Goal: Task Accomplishment & Management: Complete application form

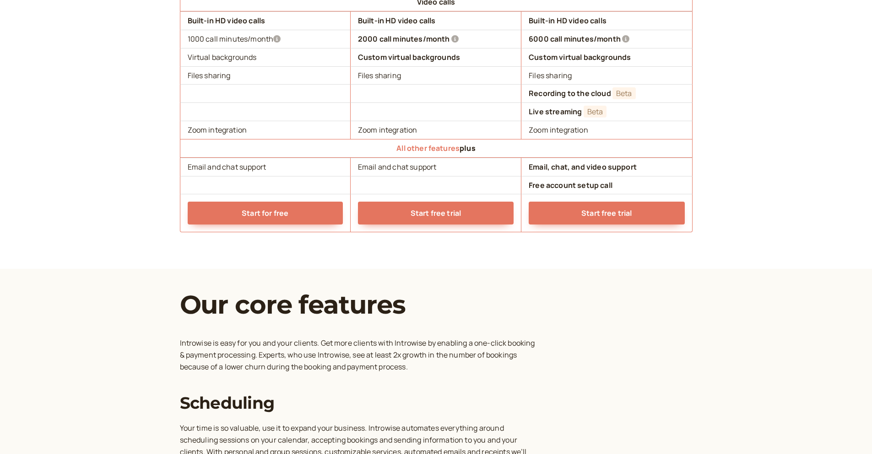
scroll to position [961, 0]
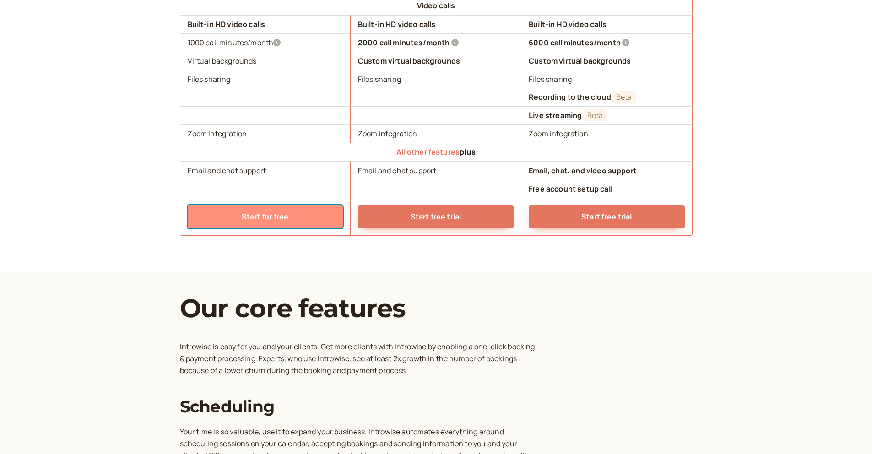
click at [265, 225] on link "Start for free" at bounding box center [265, 216] width 155 height 23
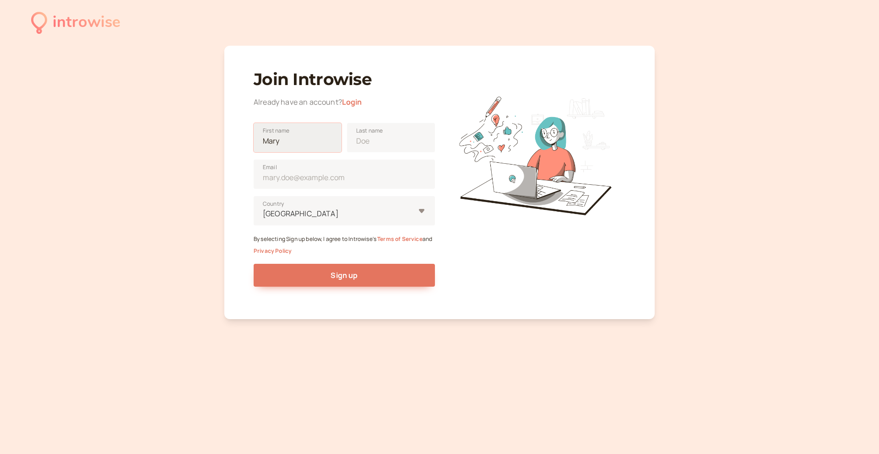
click at [286, 143] on input "First name" at bounding box center [298, 137] width 88 height 29
type input "[PERSON_NAME]"
type input "[EMAIL_ADDRESS][PERSON_NAME][DOMAIN_NAME]"
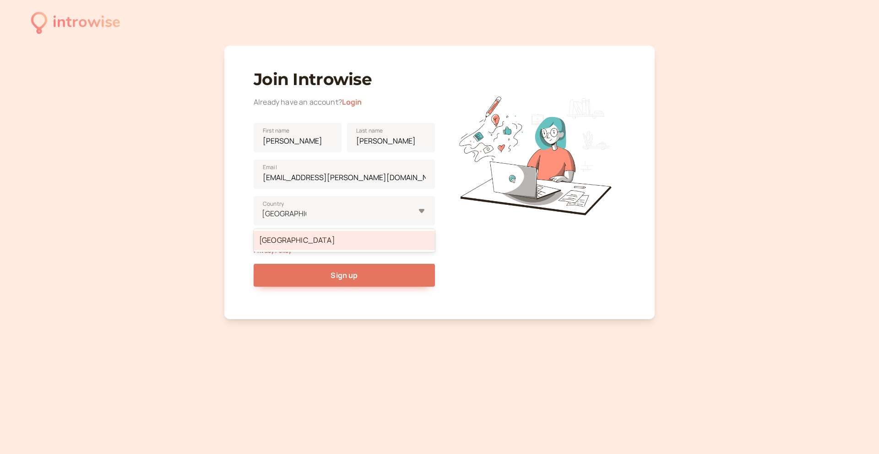
click at [548, 253] on div at bounding box center [534, 181] width 181 height 243
click at [421, 213] on div "[GEOGRAPHIC_DATA]" at bounding box center [344, 210] width 181 height 29
click at [306, 213] on input "[GEOGRAPHIC_DATA]" at bounding box center [284, 214] width 44 height 11
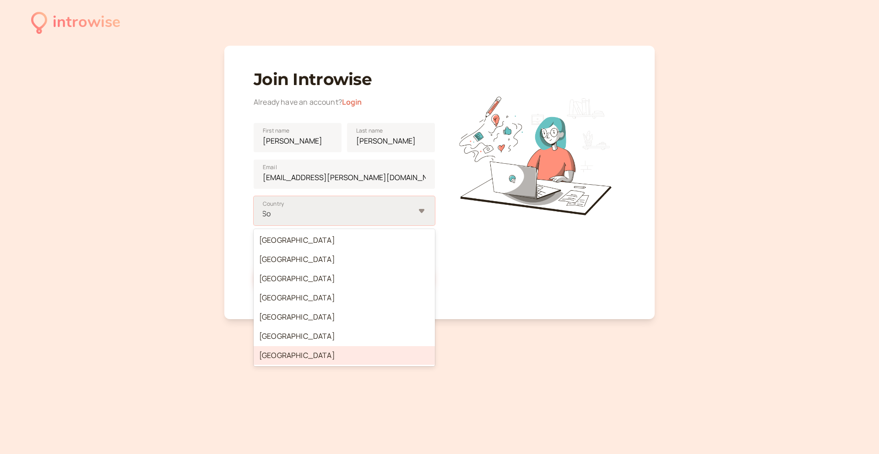
type input "S"
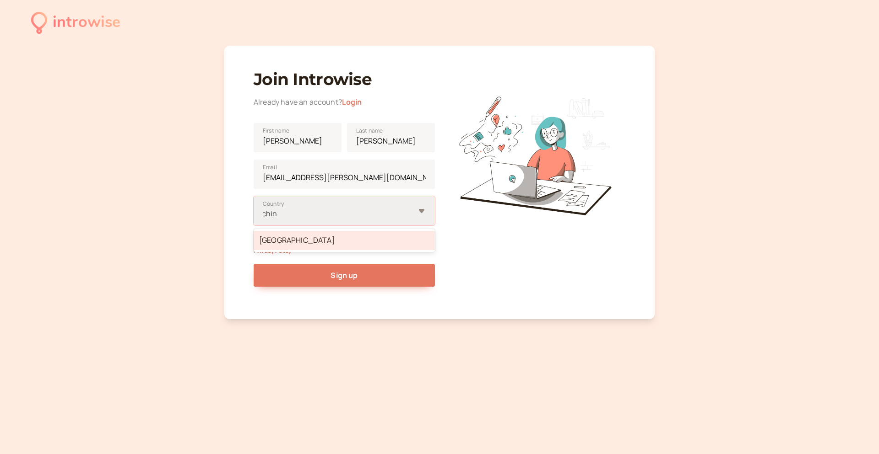
type input "china"
click at [352, 234] on div "[GEOGRAPHIC_DATA]" at bounding box center [344, 240] width 181 height 19
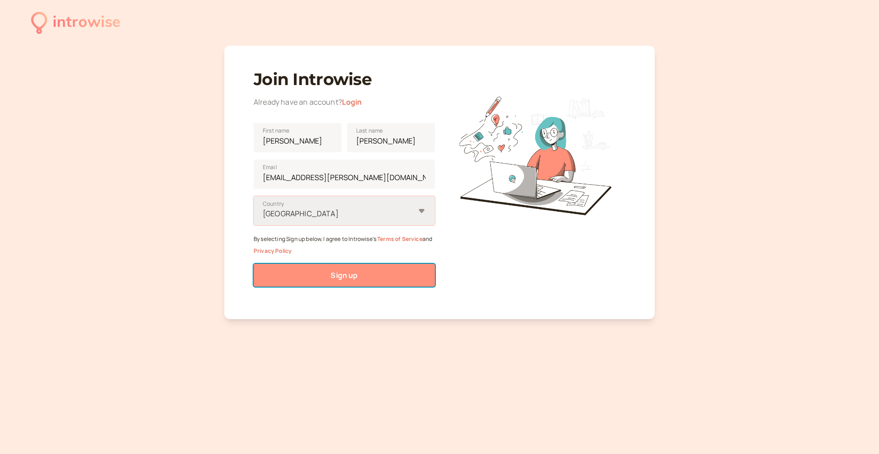
click at [368, 270] on button "Sign up" at bounding box center [344, 275] width 181 height 23
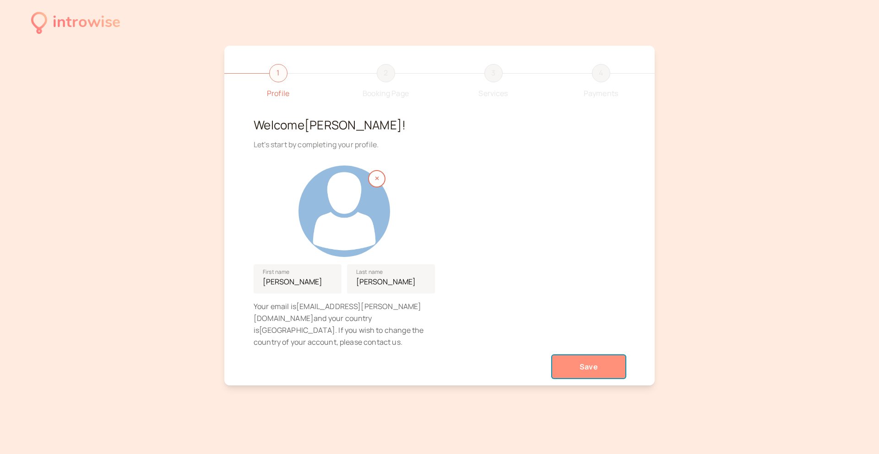
click at [590, 356] on button "Save" at bounding box center [588, 367] width 73 height 23
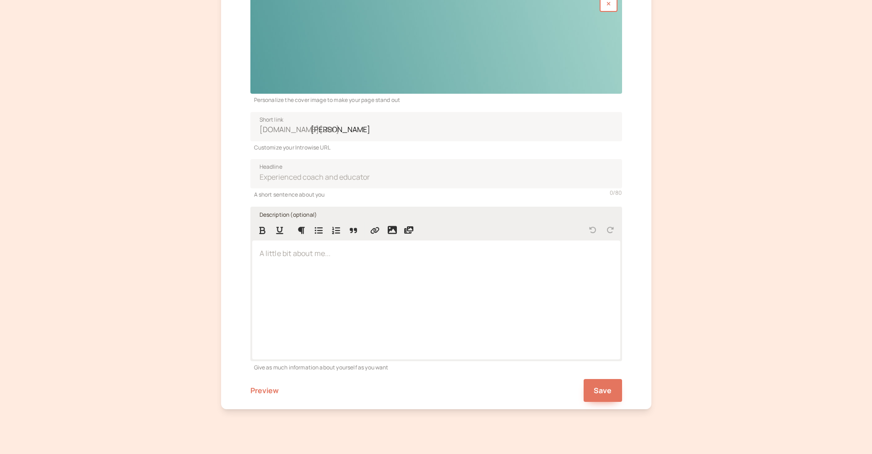
scroll to position [137, 0]
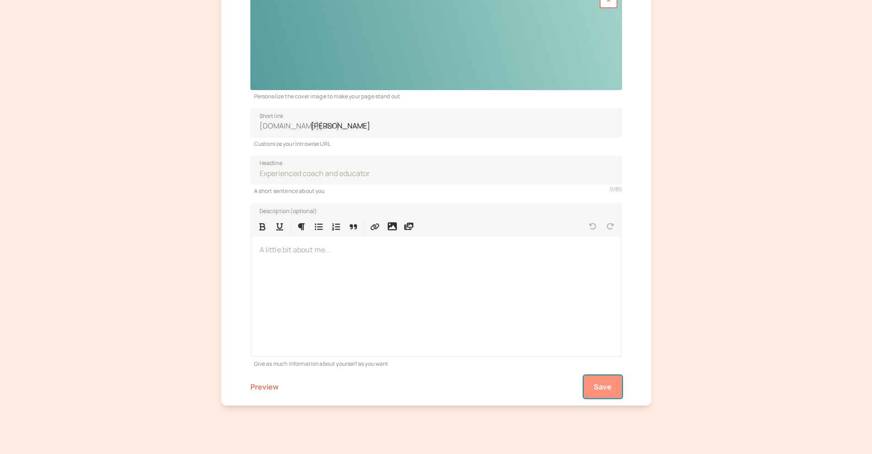
click at [609, 389] on span "Save" at bounding box center [603, 387] width 18 height 10
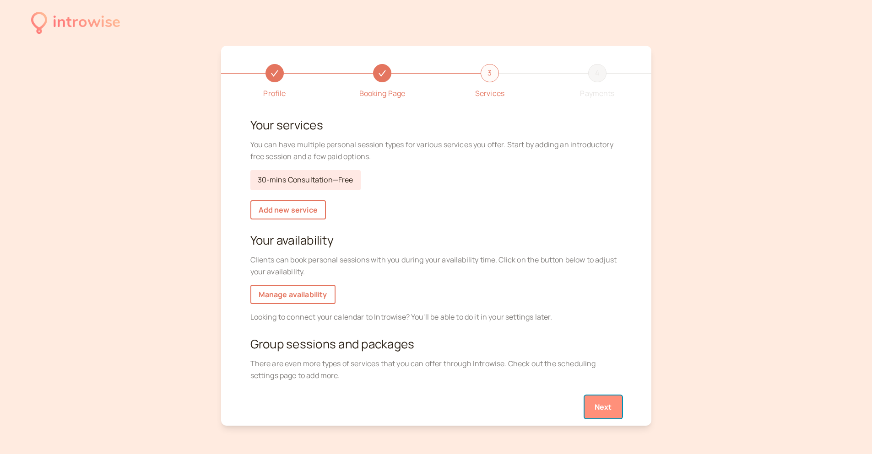
click at [602, 399] on button "Next" at bounding box center [603, 407] width 38 height 23
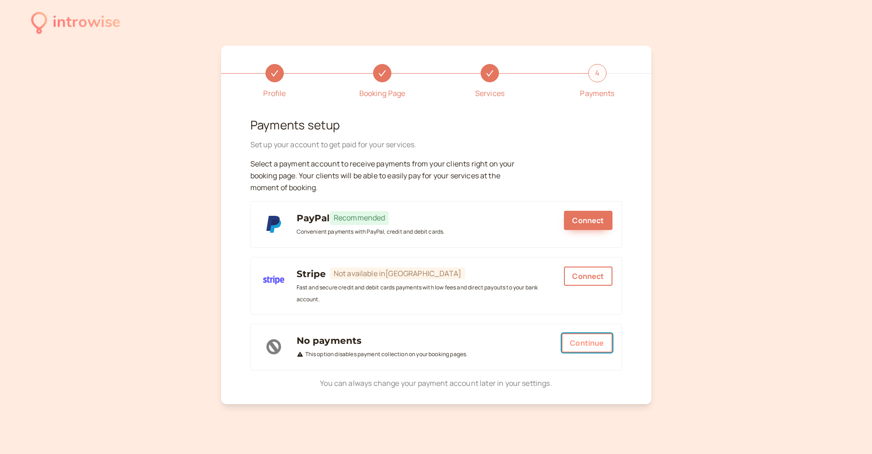
click at [589, 342] on button "Continue" at bounding box center [586, 343] width 50 height 19
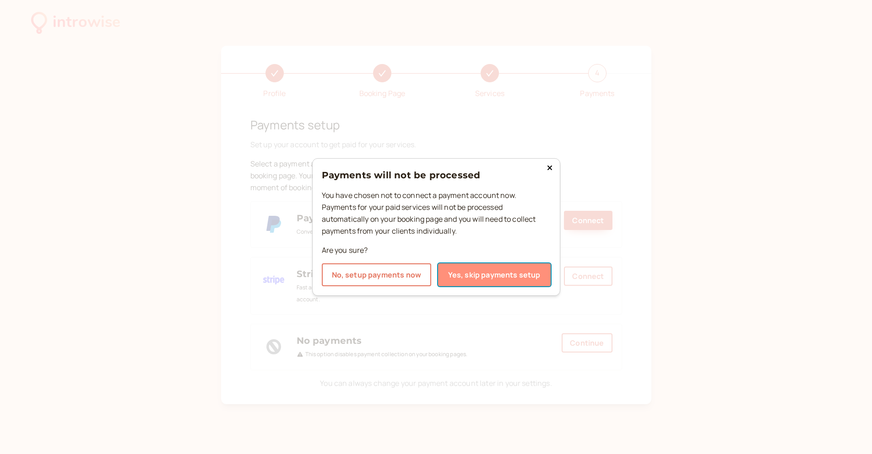
click at [474, 280] on button "Yes, skip payments setup" at bounding box center [494, 275] width 113 height 23
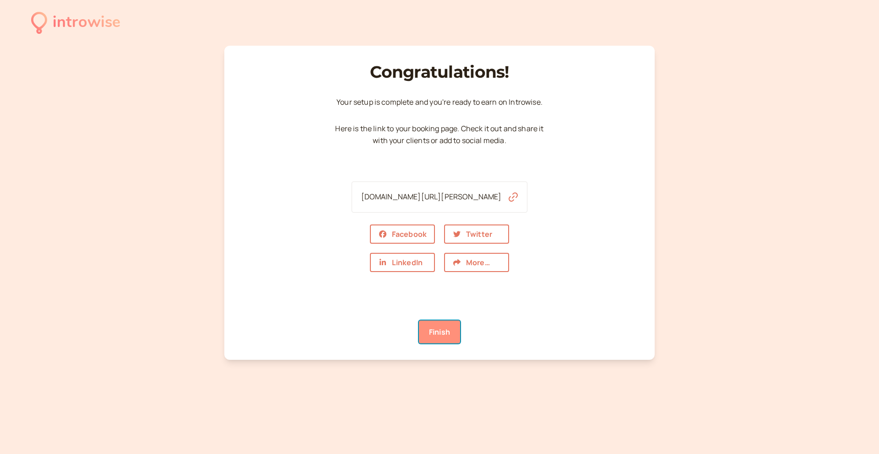
click at [444, 329] on link "Finish" at bounding box center [439, 332] width 41 height 23
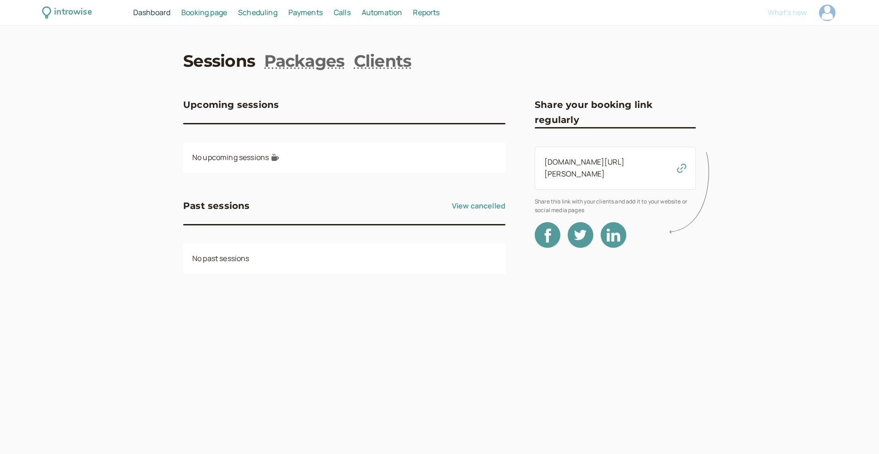
click at [254, 15] on span "Scheduling" at bounding box center [257, 12] width 39 height 10
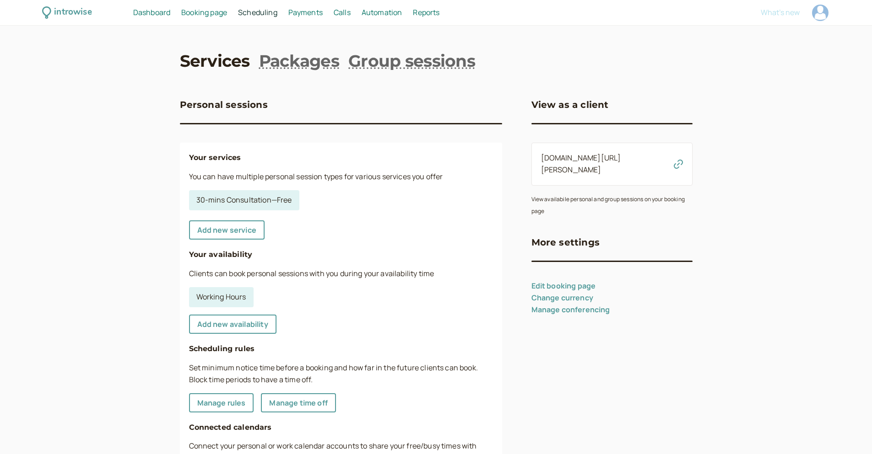
click at [221, 15] on span "Booking page" at bounding box center [204, 12] width 46 height 10
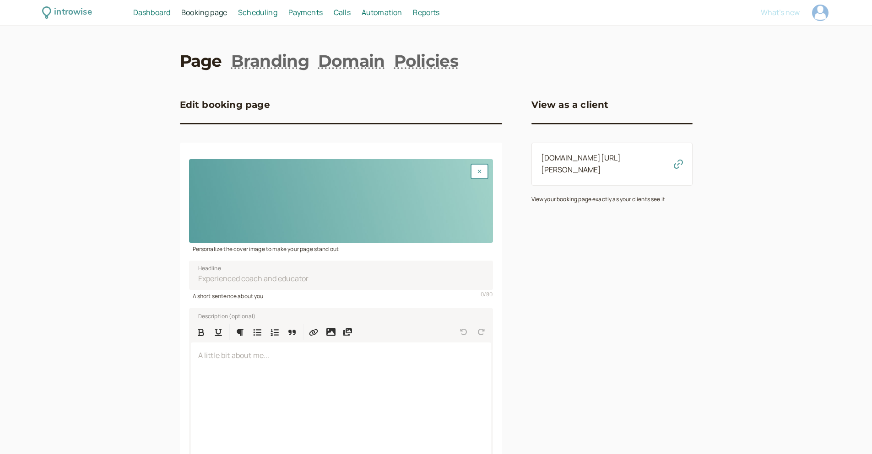
click at [248, 18] on link "Scheduling Scheduling" at bounding box center [257, 13] width 39 height 12
